Goal: Information Seeking & Learning: Check status

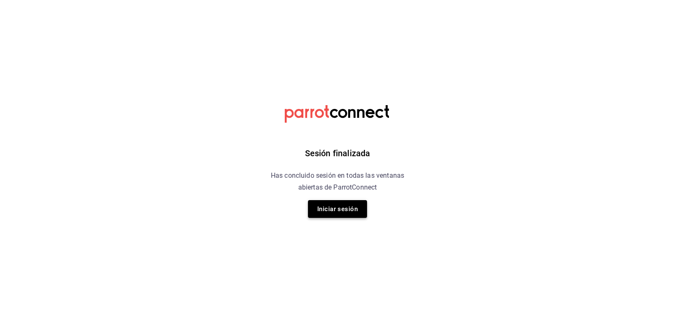
click at [332, 205] on button "Iniciar sesión" at bounding box center [337, 209] width 59 height 18
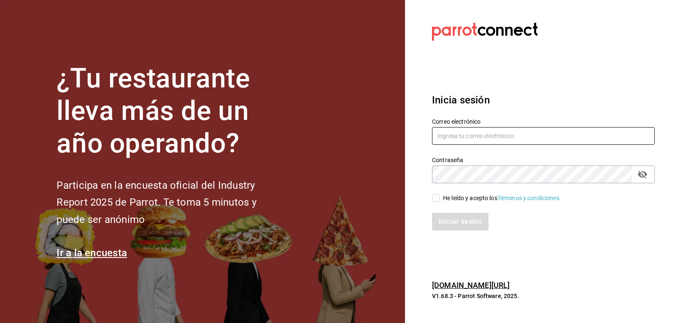
type input "ryoshi.masaryk@grupocosteno.com"
click at [436, 201] on input "He leído y acepto los Términos y condiciones." at bounding box center [436, 198] width 8 height 8
checkbox input "true"
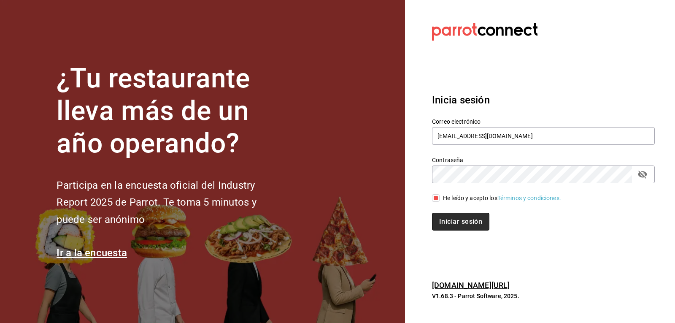
click at [444, 219] on button "Iniciar sesión" at bounding box center [460, 222] width 57 height 18
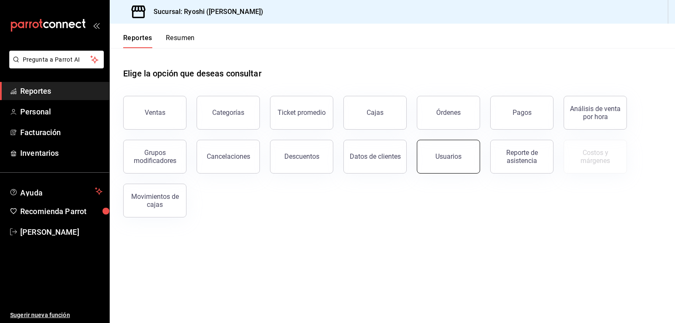
click at [457, 159] on div "Usuarios" at bounding box center [448, 156] width 26 height 8
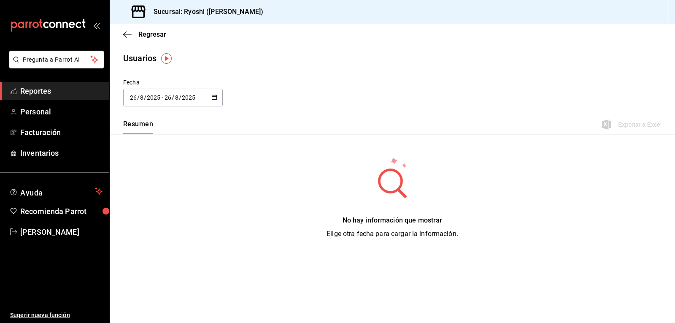
click at [165, 57] on img "button" at bounding box center [166, 58] width 11 height 11
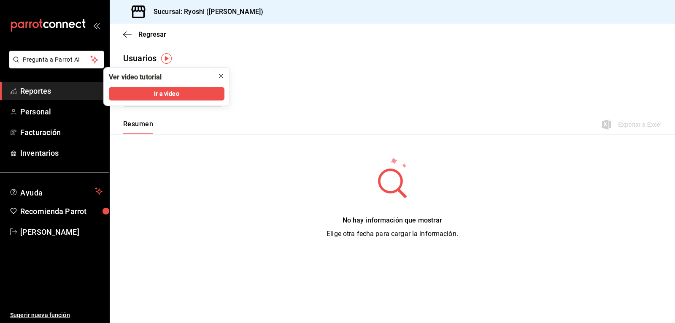
click at [219, 74] on icon "close" at bounding box center [221, 76] width 7 height 7
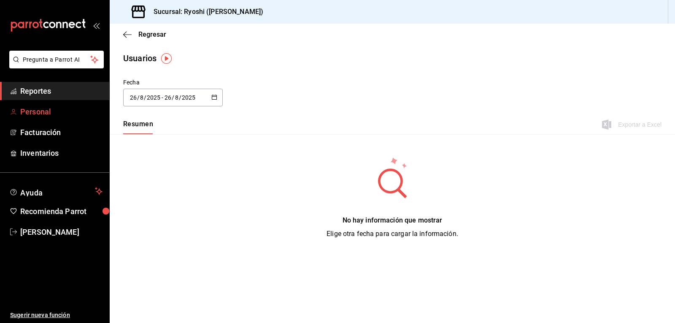
click at [53, 109] on span "Personal" at bounding box center [61, 111] width 82 height 11
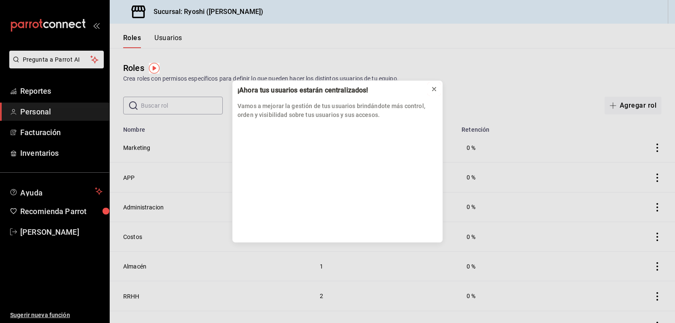
click at [433, 87] on icon at bounding box center [434, 89] width 7 height 7
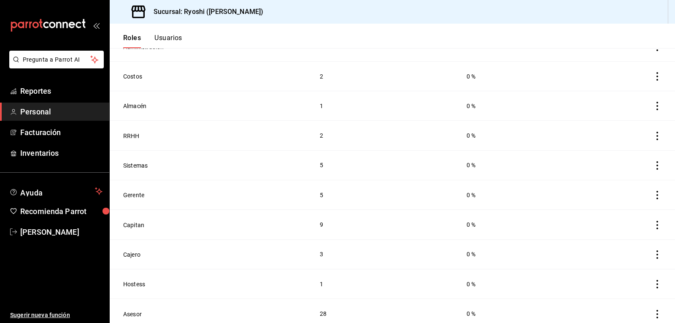
scroll to position [161, 0]
click at [656, 309] on icon "actions" at bounding box center [657, 313] width 2 height 8
click at [35, 90] on div at bounding box center [337, 161] width 675 height 323
click at [36, 87] on span "Reportes" at bounding box center [61, 90] width 82 height 11
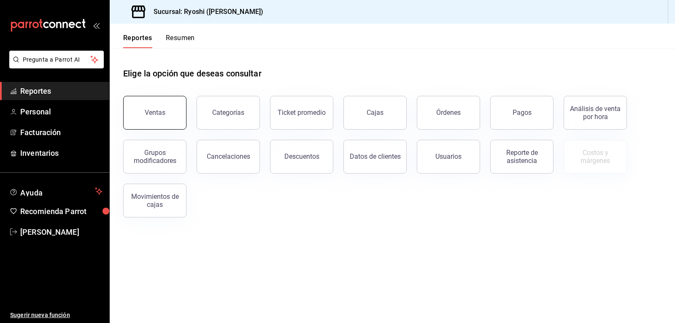
click at [164, 117] on button "Ventas" at bounding box center [154, 113] width 63 height 34
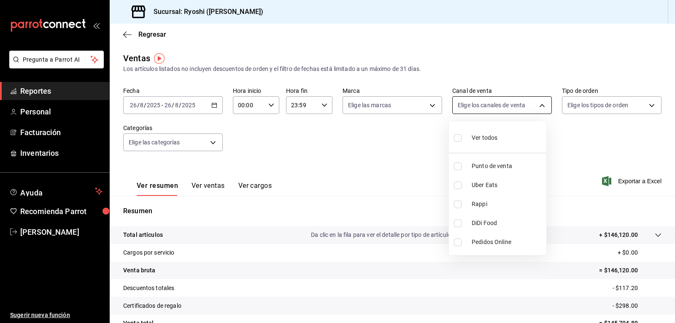
click at [539, 104] on body "Pregunta a Parrot AI Reportes Personal Facturación Inventarios Ayuda Recomienda…" at bounding box center [337, 161] width 675 height 323
click at [644, 105] on div at bounding box center [337, 161] width 675 height 323
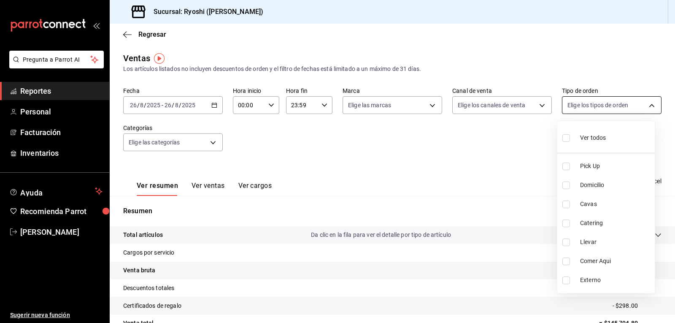
click at [644, 105] on body "Pregunta a Parrot AI Reportes Personal Facturación Inventarios Ayuda Recomienda…" at bounding box center [337, 161] width 675 height 323
click at [214, 144] on div at bounding box center [337, 161] width 675 height 323
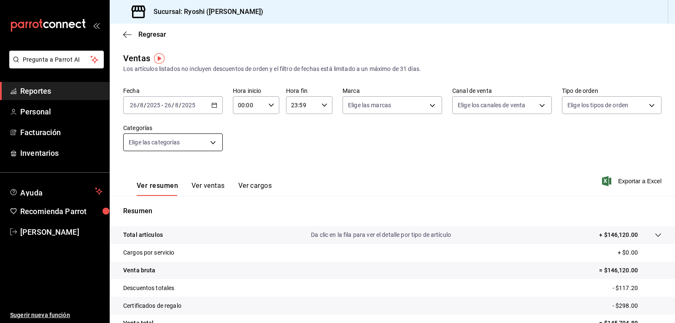
click at [212, 141] on body "Pregunta a Parrot AI Reportes Personal Facturación Inventarios Ayuda Recomienda…" at bounding box center [337, 161] width 675 height 323
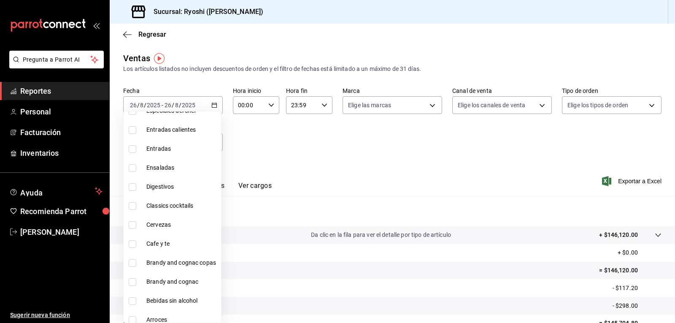
scroll to position [1242, 0]
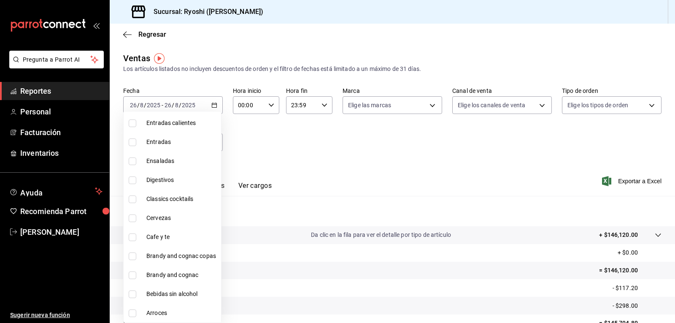
click at [329, 155] on div at bounding box center [337, 161] width 675 height 323
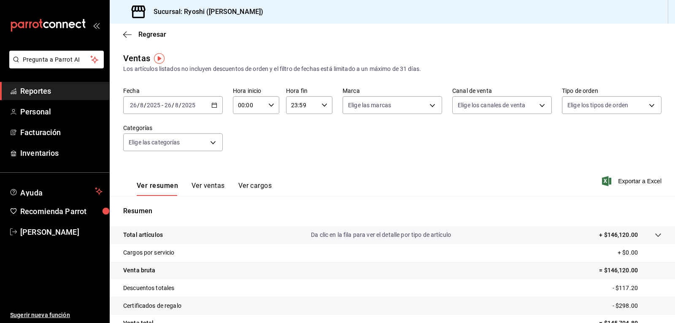
click at [75, 90] on span "Reportes" at bounding box center [61, 90] width 82 height 11
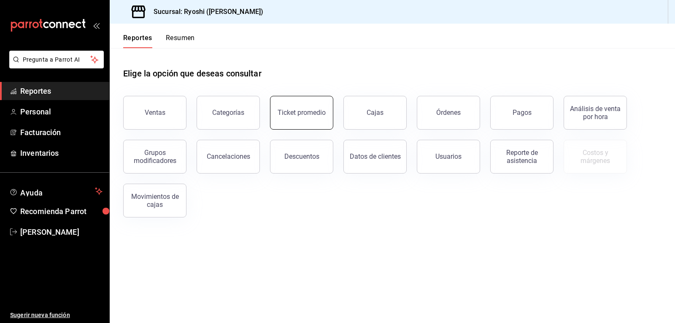
click at [310, 115] on div "Ticket promedio" at bounding box center [301, 112] width 48 height 8
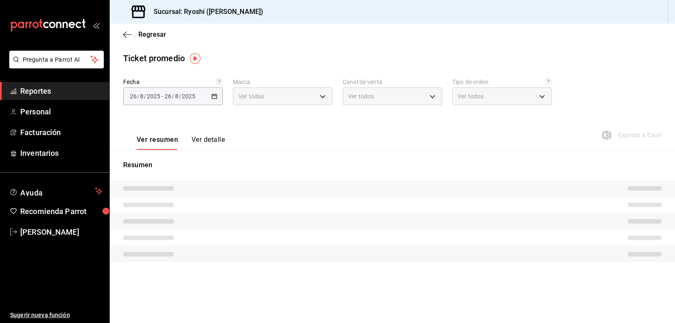
type input "d1ab8890-ddc3-4d94-b14c-d24ccf3ac2d8,70935bef-f50e-476e-afc6-1ed0b0096d1e"
type input "PARROT,UBER_EATS,RAPPI,DIDI_FOOD,ONLINE"
type input "2fa00f69-0be2-45d3-b5f9-34857db59c3e,4654bee1-dee7-45f1-99f5-885faf0af71a,56b92…"
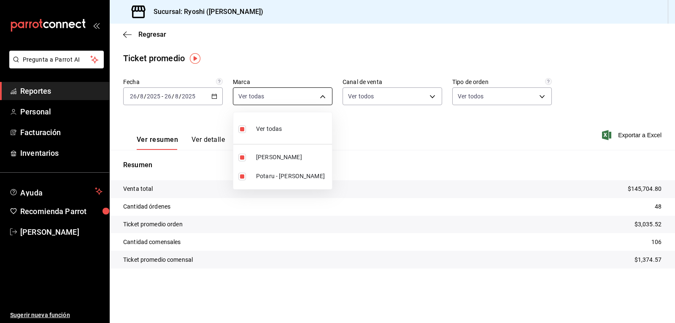
click at [323, 95] on body "Pregunta a Parrot AI Reportes Personal Facturación Inventarios Ayuda Recomienda…" at bounding box center [337, 161] width 675 height 323
click at [323, 95] on div at bounding box center [337, 161] width 675 height 323
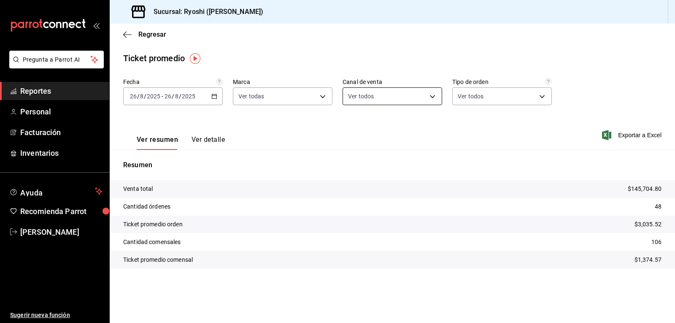
click at [430, 95] on body "Pregunta a Parrot AI Reportes Personal Facturación Inventarios Ayuda Recomienda…" at bounding box center [337, 161] width 675 height 323
click at [540, 97] on div at bounding box center [337, 161] width 675 height 323
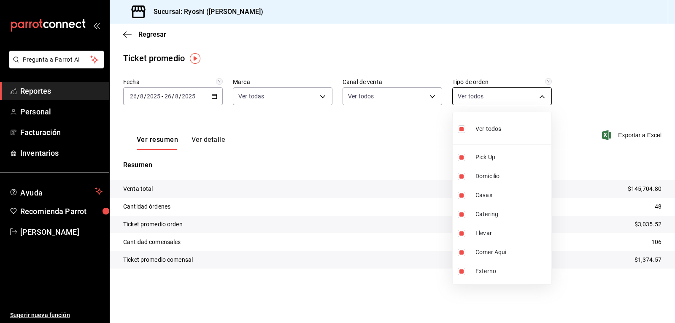
click at [541, 95] on body "Pregunta a Parrot AI Reportes Personal Facturación Inventarios Ayuda Recomienda…" at bounding box center [337, 161] width 675 height 323
click at [129, 30] on div at bounding box center [337, 161] width 675 height 323
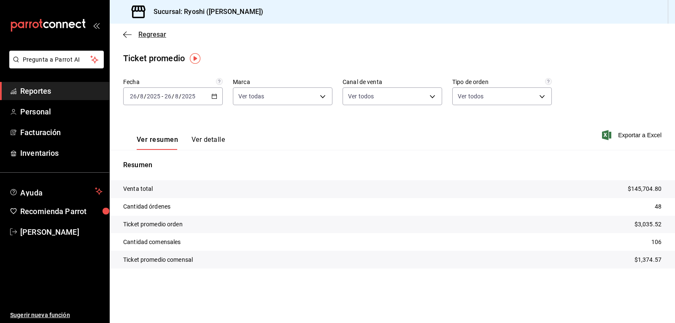
click at [124, 33] on icon "button" at bounding box center [127, 35] width 8 height 8
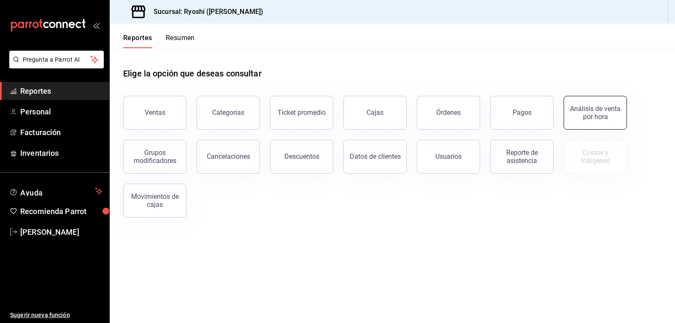
click at [583, 118] on div "Análisis de venta por hora" at bounding box center [595, 113] width 52 height 16
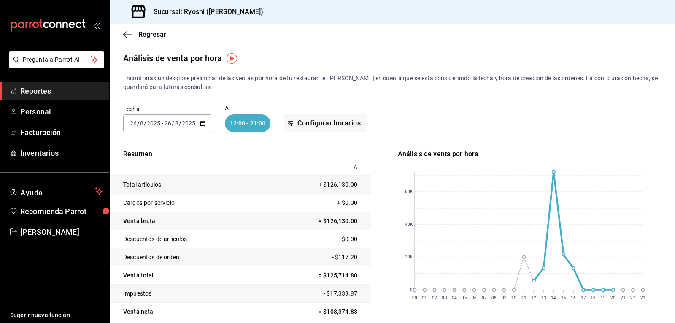
click at [65, 92] on span "Reportes" at bounding box center [61, 90] width 82 height 11
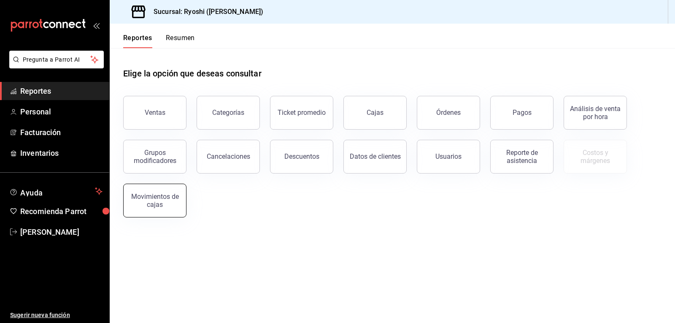
click at [147, 196] on div "Movimientos de cajas" at bounding box center [155, 200] width 52 height 16
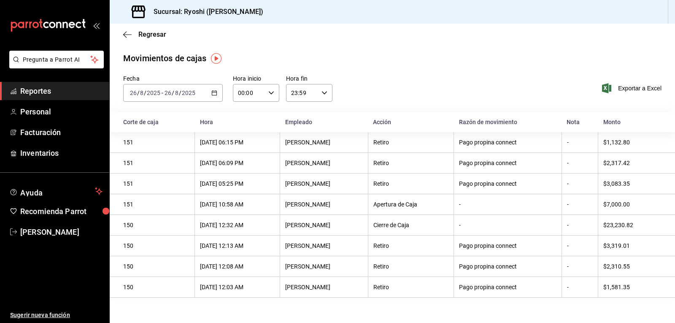
click at [300, 227] on div "Yolanda Rodriguez" at bounding box center [323, 224] width 77 height 7
click at [212, 93] on \(Stroke\) "button" at bounding box center [214, 93] width 5 height 5
click at [154, 168] on li "Mes actual" at bounding box center [163, 175] width 79 height 19
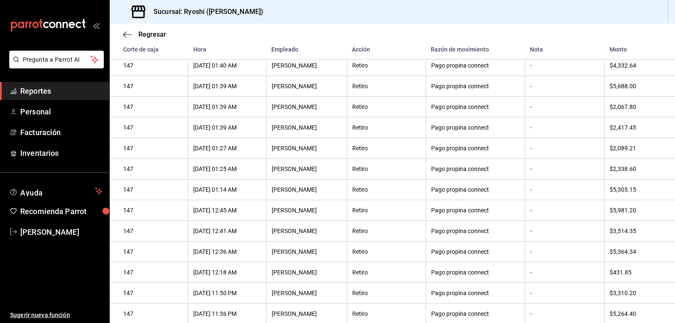
scroll to position [1330, 0]
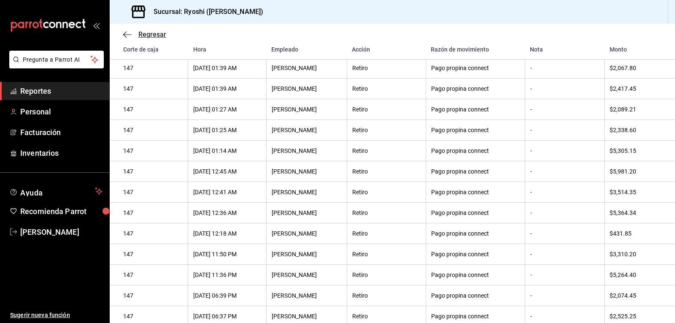
click at [125, 34] on icon "button" at bounding box center [127, 35] width 8 height 8
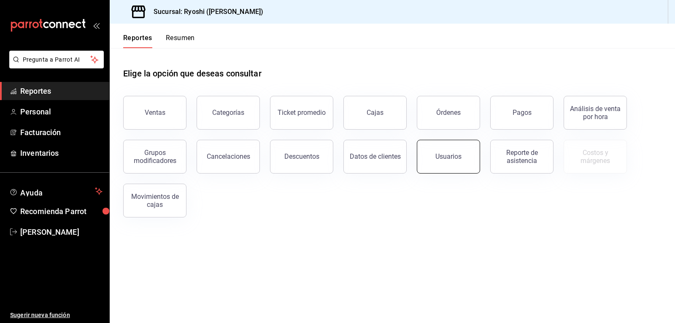
click at [434, 157] on button "Usuarios" at bounding box center [448, 157] width 63 height 34
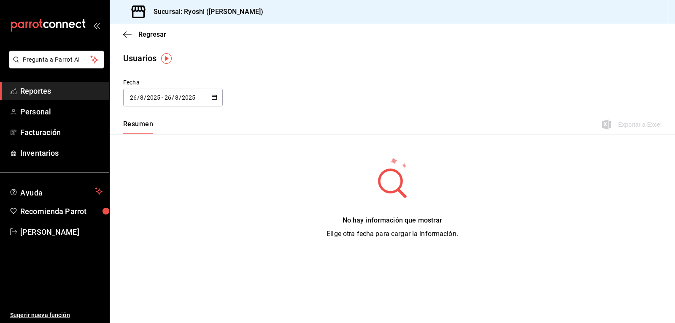
click at [213, 95] on \(Stroke\) "button" at bounding box center [214, 97] width 5 height 5
click at [172, 165] on li "Semana actual" at bounding box center [163, 162] width 80 height 19
type input "2025-08-24"
type input "24"
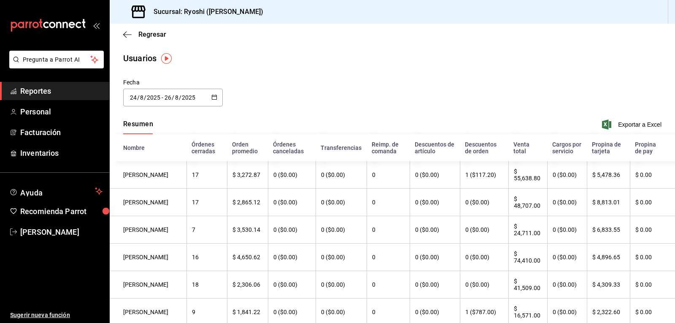
click at [211, 95] on icon "button" at bounding box center [214, 97] width 6 height 6
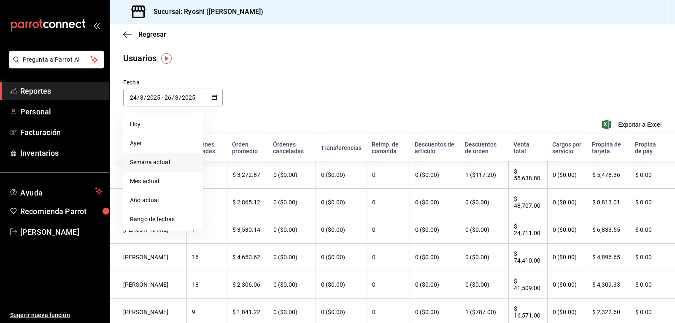
click at [150, 162] on li "Semana actual" at bounding box center [163, 162] width 80 height 19
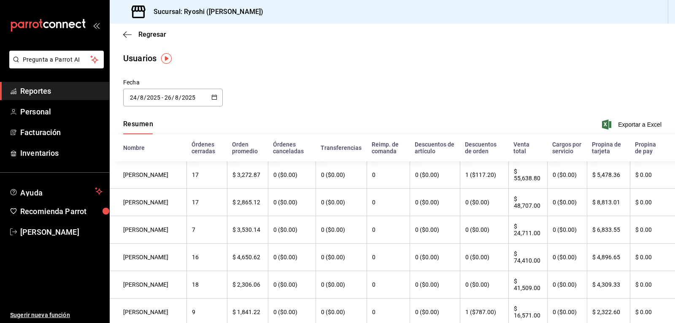
click at [212, 97] on icon "button" at bounding box center [214, 97] width 6 height 6
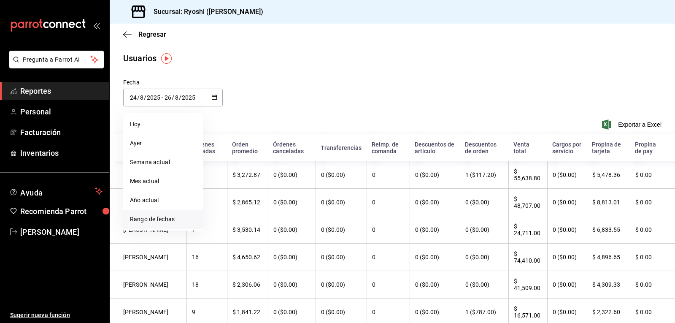
click at [164, 219] on li "Rango de fechas" at bounding box center [163, 219] width 80 height 19
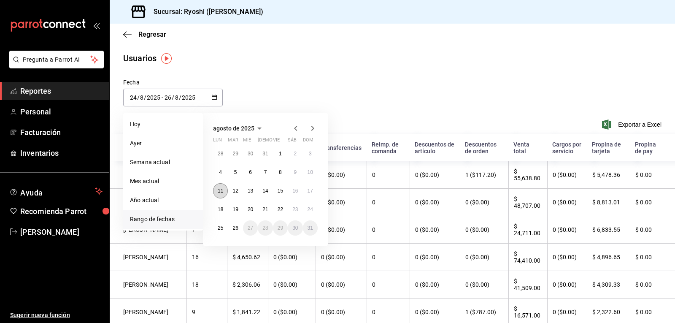
click at [221, 187] on button "11" at bounding box center [220, 190] width 15 height 15
click at [312, 194] on button "17" at bounding box center [310, 190] width 15 height 15
type input "2025-08-11"
type input "11"
type input "2025-08-17"
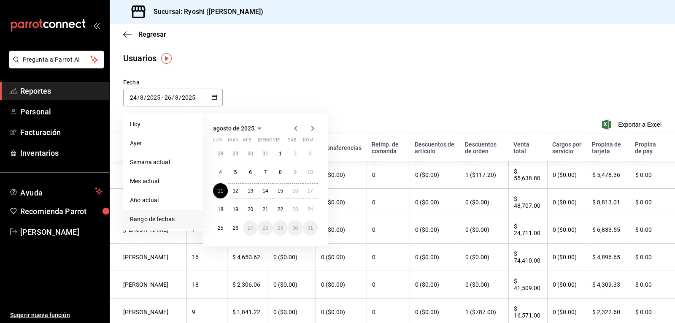
type input "17"
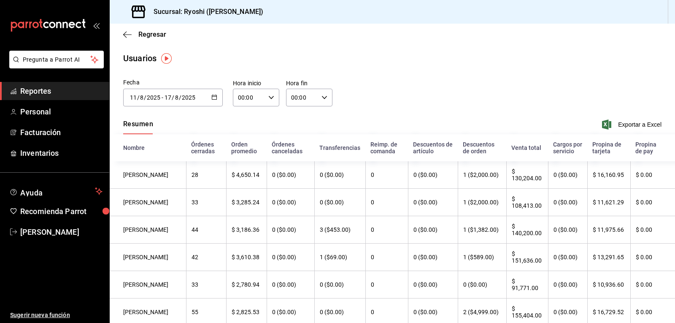
click at [270, 95] on icon "button" at bounding box center [271, 97] width 6 height 6
click at [247, 156] on span "06" at bounding box center [243, 156] width 10 height 7
type input "06:00"
click at [405, 107] on div at bounding box center [337, 161] width 675 height 323
